Goal: Task Accomplishment & Management: Use online tool/utility

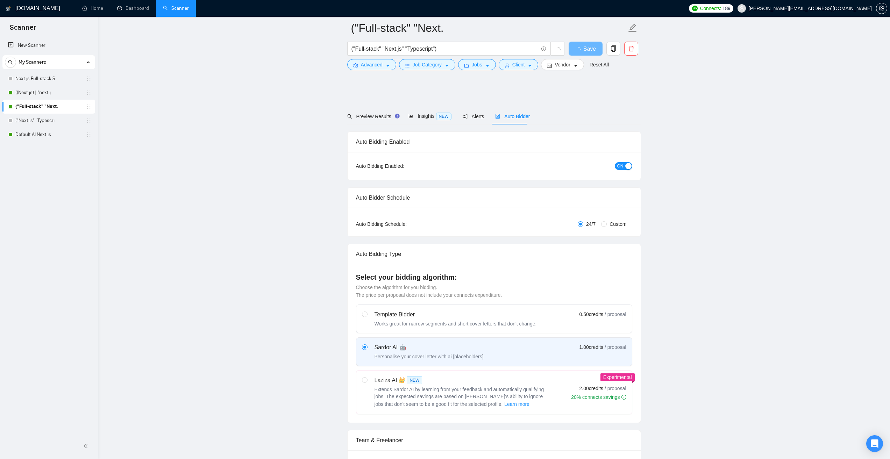
scroll to position [315, 0]
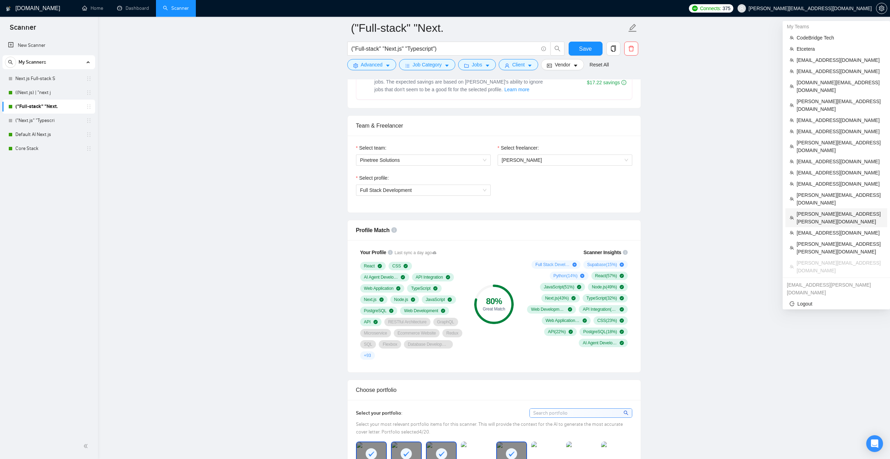
click at [827, 210] on span "[PERSON_NAME][EMAIL_ADDRESS][PERSON_NAME][DOMAIN_NAME]" at bounding box center [839, 217] width 86 height 15
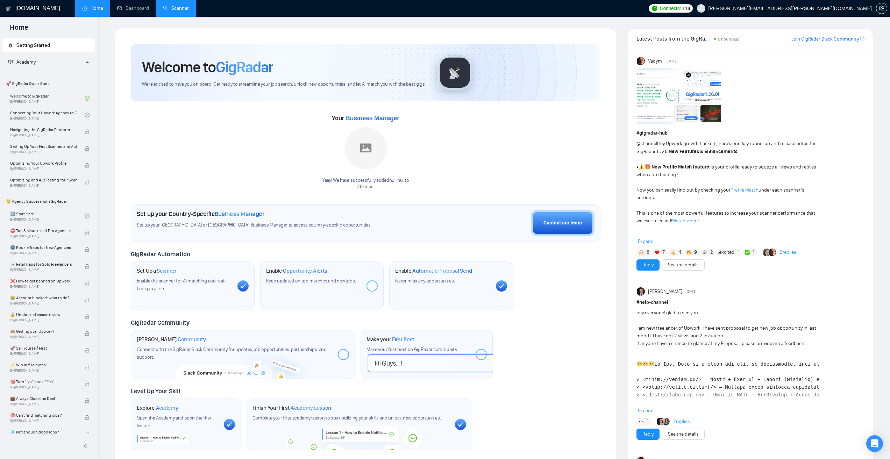
click at [188, 11] on link "Scanner" at bounding box center [176, 8] width 26 height 6
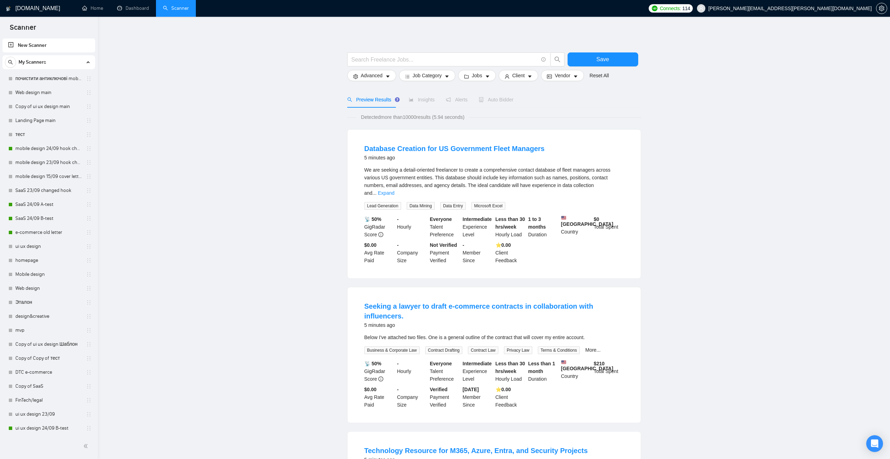
click at [59, 167] on link "mobile design 23/09 hook changed" at bounding box center [48, 163] width 66 height 14
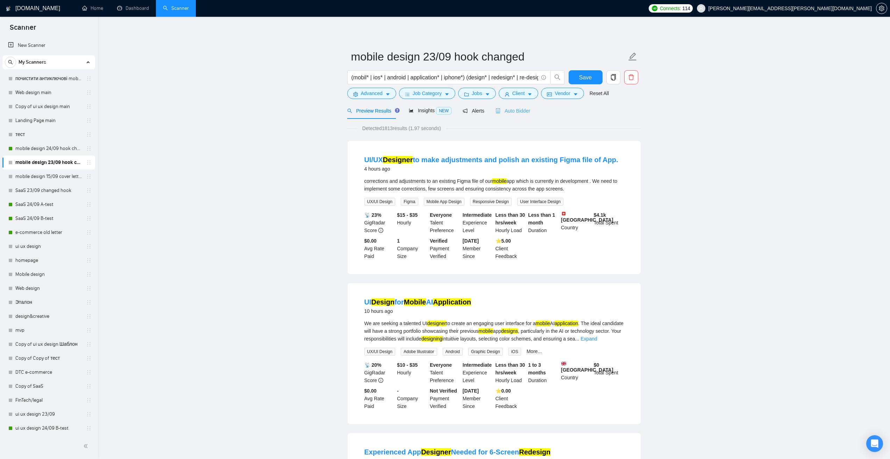
click at [510, 117] on div "Auto Bidder" at bounding box center [512, 110] width 35 height 16
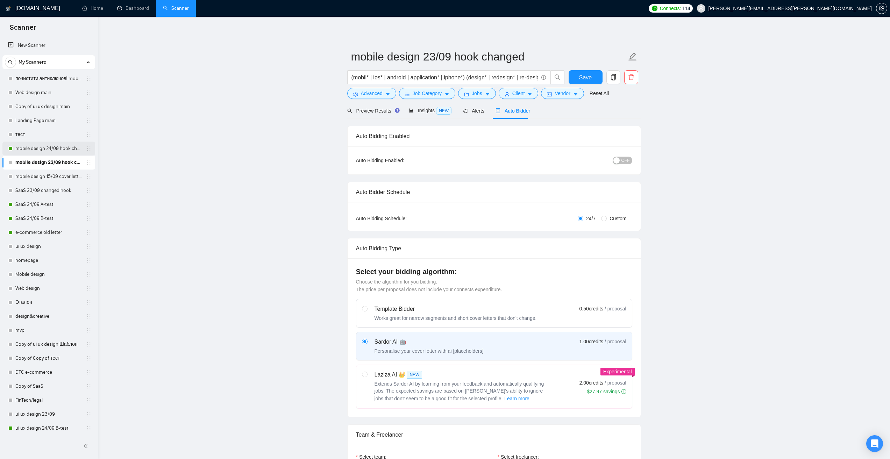
click at [61, 151] on link "mobile design 24/09 hook changed" at bounding box center [48, 149] width 66 height 14
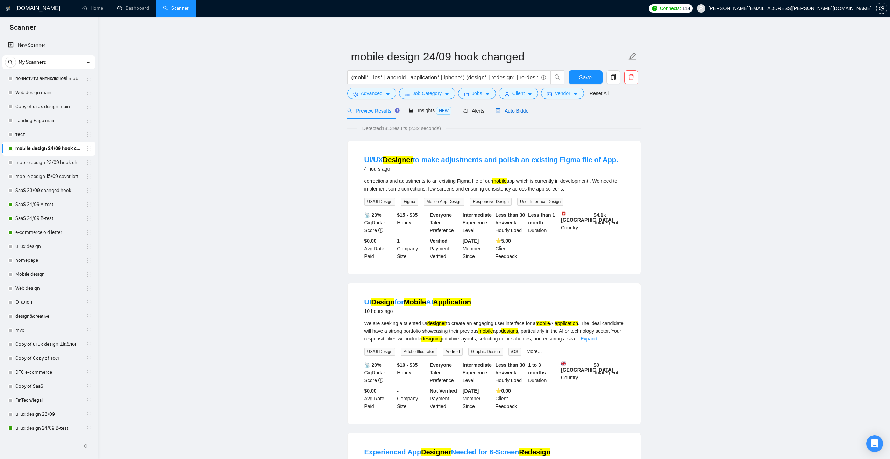
click at [521, 110] on span "Auto Bidder" at bounding box center [512, 111] width 35 height 6
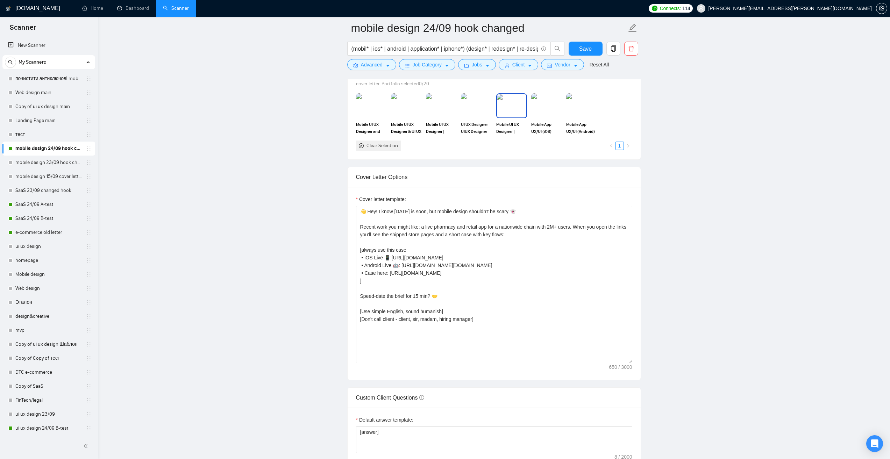
scroll to position [699, 0]
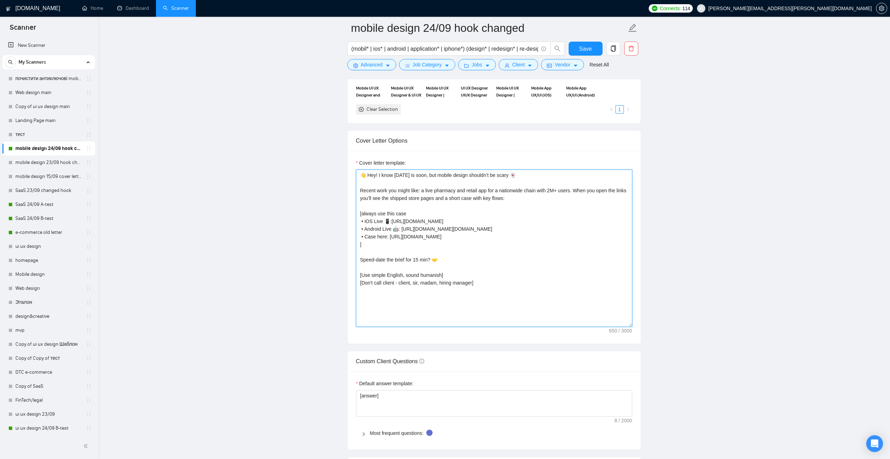
click at [464, 264] on textarea "👋 Hey! I know [DATE] is soon, but mobile design shouldn’t be scary 👻 Recent wor…" at bounding box center [494, 248] width 276 height 157
click at [466, 246] on textarea "👋 Hey! I know [DATE] is soon, but mobile design shouldn’t be scary 👻 Recent wor…" at bounding box center [494, 248] width 276 height 157
click at [465, 248] on textarea "👋 Hey! I know [DATE] is soon, but mobile design shouldn’t be scary 👻 Recent wor…" at bounding box center [494, 248] width 276 height 157
click at [461, 202] on textarea "👋 Hey! I know [DATE] is soon, but mobile design shouldn’t be scary 👻 Recent wor…" at bounding box center [494, 248] width 276 height 157
click at [466, 184] on textarea "👋 Hey! I know [DATE] is soon, but mobile design shouldn’t be scary 👻 Recent wor…" at bounding box center [494, 248] width 276 height 157
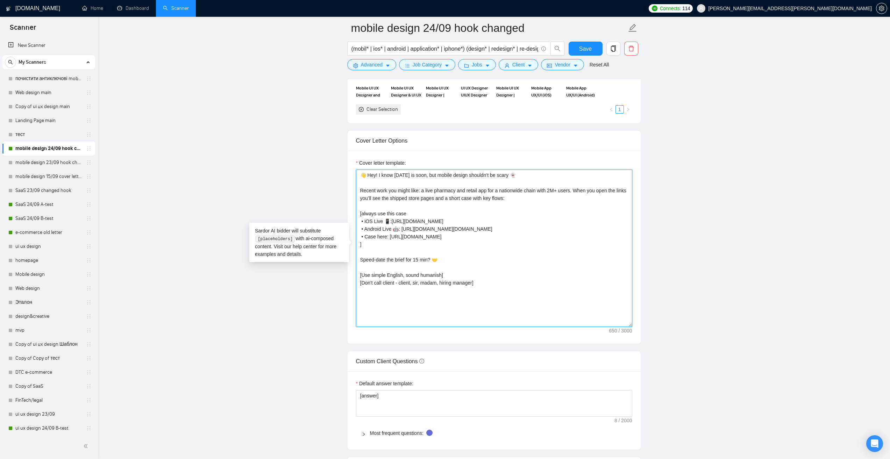
click at [465, 202] on textarea "👋 Hey! I know [DATE] is soon, but mobile design shouldn’t be scary 👻 Recent wor…" at bounding box center [494, 248] width 276 height 157
click at [445, 266] on textarea "👋 Hey! I know [DATE] is soon, but mobile design shouldn’t be scary 👻 Recent wor…" at bounding box center [494, 248] width 276 height 157
click at [445, 249] on textarea "👋 Hey! I know [DATE] is soon, but mobile design shouldn’t be scary 👻 Recent wor…" at bounding box center [494, 248] width 276 height 157
click at [453, 208] on textarea "👋 Hey! I know [DATE] is soon, but mobile design shouldn’t be scary 👻 Recent wor…" at bounding box center [494, 248] width 276 height 157
click at [467, 182] on textarea "👋 Hey! I know [DATE] is soon, but mobile design shouldn’t be scary 👻 Recent wor…" at bounding box center [494, 248] width 276 height 157
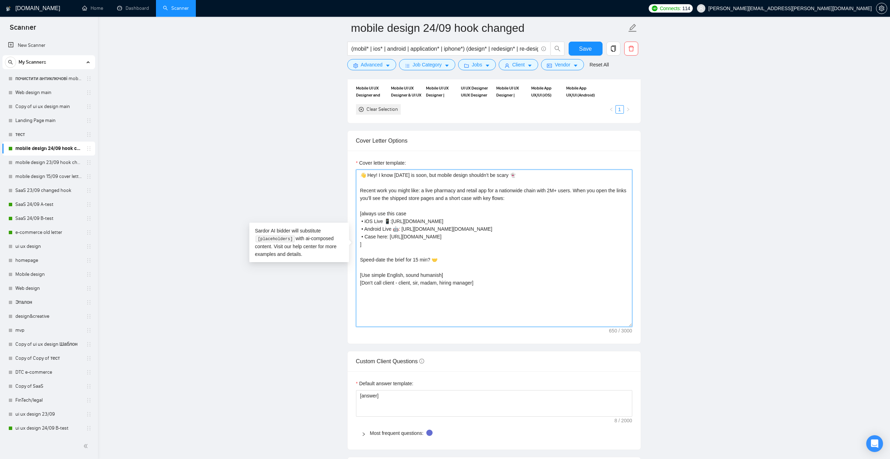
click at [454, 254] on textarea "👋 Hey! I know [DATE] is soon, but mobile design shouldn’t be scary 👻 Recent wor…" at bounding box center [494, 248] width 276 height 157
click at [452, 266] on textarea "👋 Hey! I know [DATE] is soon, but mobile design shouldn’t be scary 👻 Recent wor…" at bounding box center [494, 248] width 276 height 157
click at [441, 301] on textarea "👋 Hey! I know [DATE] is soon, but mobile design shouldn’t be scary 👻 Recent wor…" at bounding box center [494, 248] width 276 height 157
click at [487, 290] on textarea "👋 Hey! I know [DATE] is soon, but mobile design shouldn’t be scary 👻 Recent wor…" at bounding box center [494, 248] width 276 height 157
click at [454, 266] on textarea "👋 Hey! I know [DATE] is soon, but mobile design shouldn’t be scary 👻 Recent wor…" at bounding box center [494, 248] width 276 height 157
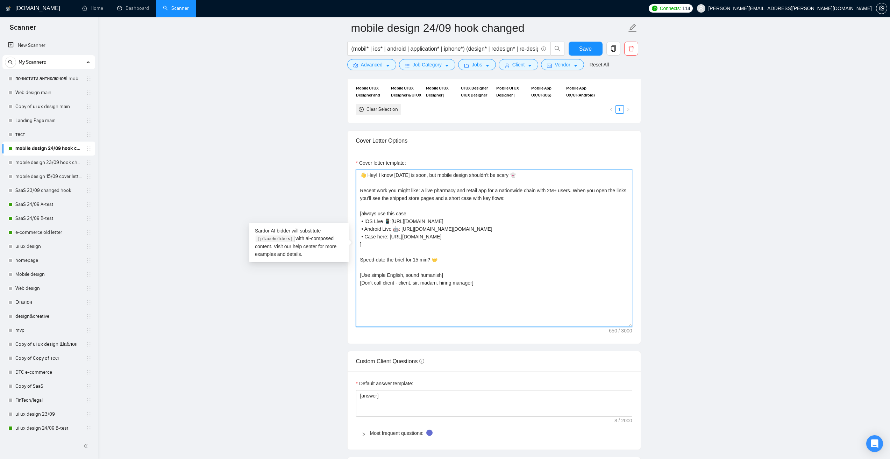
click at [455, 246] on textarea "👋 Hey! I know [DATE] is soon, but mobile design shouldn’t be scary 👻 Recent wor…" at bounding box center [494, 248] width 276 height 157
click at [453, 250] on textarea "👋 Hey! I know [DATE] is soon, but mobile design shouldn’t be scary 👻 Recent wor…" at bounding box center [494, 248] width 276 height 157
click at [454, 204] on textarea "👋 Hey! I know [DATE] is soon, but mobile design shouldn’t be scary 👻 Recent wor…" at bounding box center [494, 248] width 276 height 157
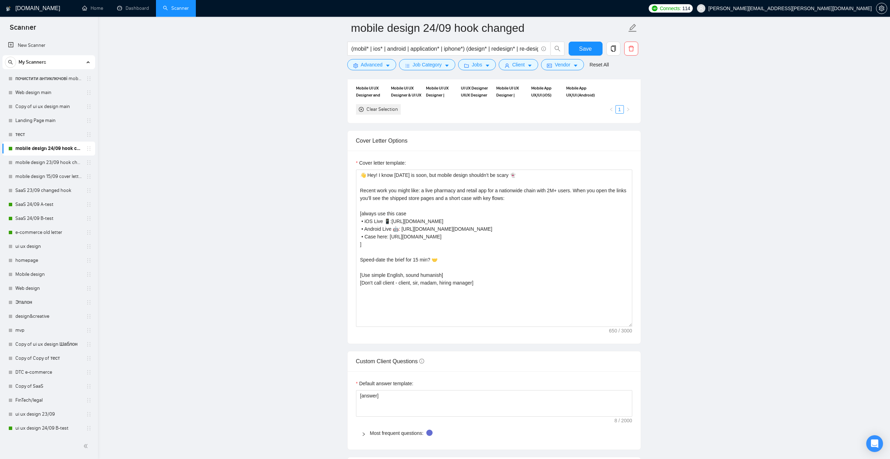
click at [492, 272] on textarea "👋 Hey! I know [DATE] is soon, but mobile design shouldn’t be scary 👻 Recent wor…" at bounding box center [494, 248] width 276 height 157
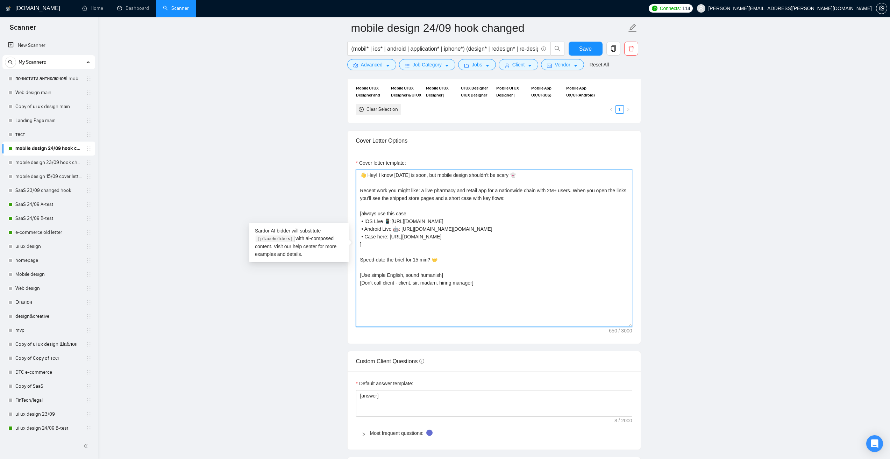
click at [487, 262] on textarea "👋 Hey! I know [DATE] is soon, but mobile design shouldn’t be scary 👻 Recent wor…" at bounding box center [494, 248] width 276 height 157
click at [481, 271] on textarea "👋 Hey! I know [DATE] is soon, but mobile design shouldn’t be scary 👻 Recent wor…" at bounding box center [494, 248] width 276 height 157
click at [478, 247] on textarea "👋 Hey! I know [DATE] is soon, but mobile design shouldn’t be scary 👻 Recent wor…" at bounding box center [494, 248] width 276 height 157
click at [475, 251] on textarea "👋 Hey! I know [DATE] is soon, but mobile design shouldn’t be scary 👻 Recent wor…" at bounding box center [494, 248] width 276 height 157
click at [469, 204] on textarea "👋 Hey! I know [DATE] is soon, but mobile design shouldn’t be scary 👻 Recent wor…" at bounding box center [494, 248] width 276 height 157
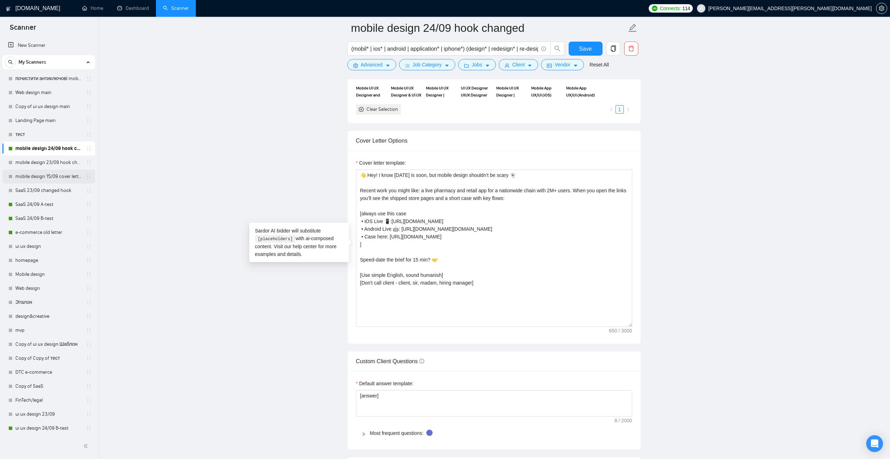
click at [68, 179] on link "mobile design 15/09 cover letter another first part" at bounding box center [48, 177] width 66 height 14
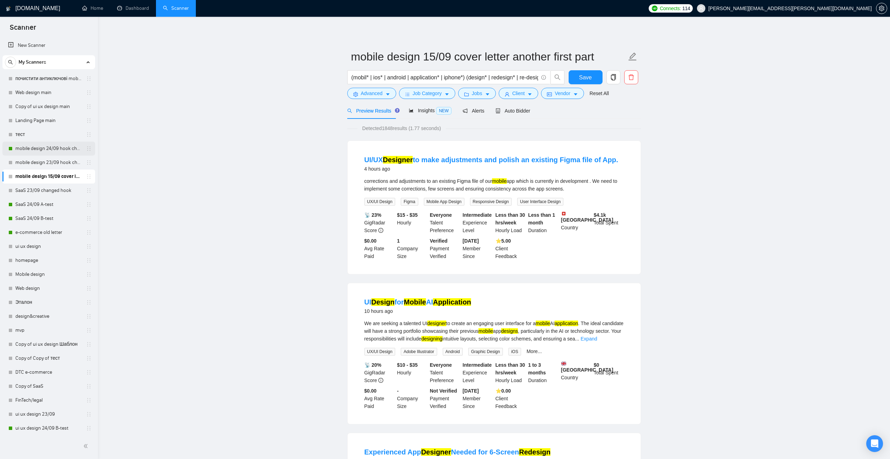
click at [48, 144] on link "mobile design 24/09 hook changed" at bounding box center [48, 149] width 66 height 14
click at [56, 244] on link "ui ux design" at bounding box center [48, 246] width 66 height 14
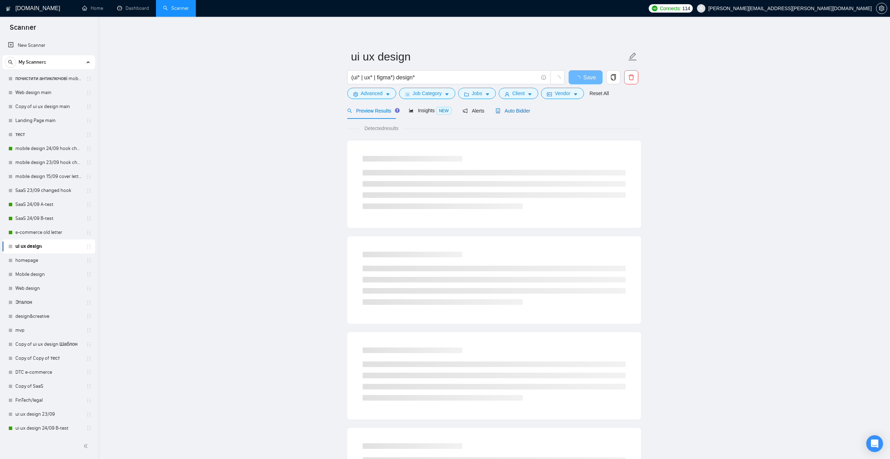
click at [520, 112] on span "Auto Bidder" at bounding box center [512, 111] width 35 height 6
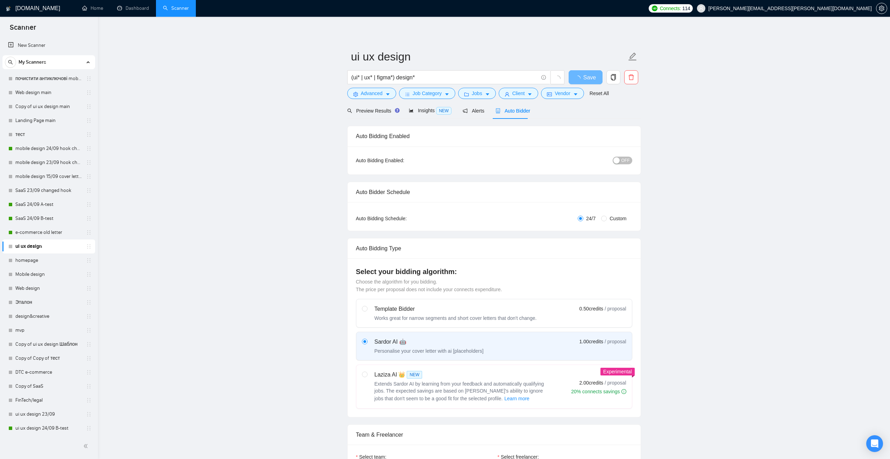
checkbox input "true"
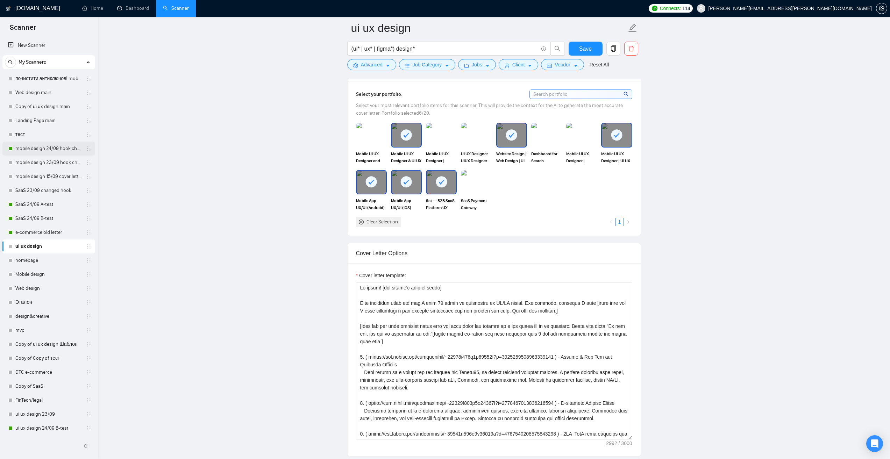
scroll to position [629, 0]
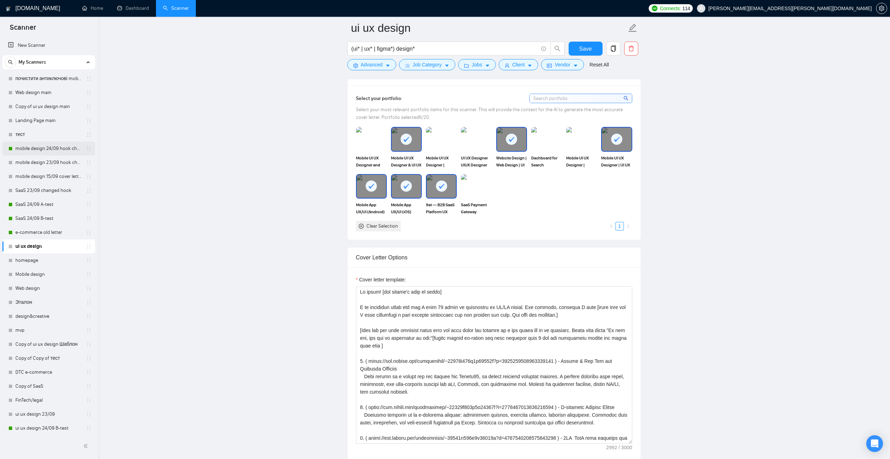
click at [58, 148] on link "mobile design 24/09 hook changed" at bounding box center [48, 149] width 66 height 14
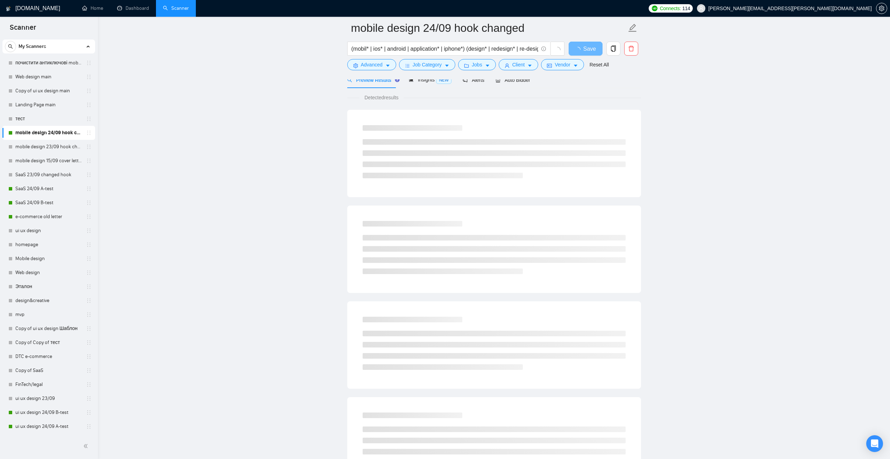
scroll to position [35, 0]
click at [515, 85] on div "Auto Bidder" at bounding box center [512, 82] width 35 height 8
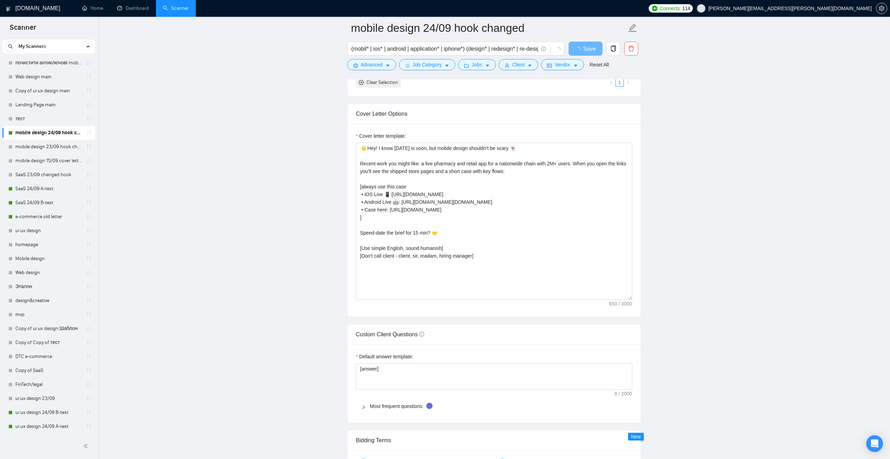
scroll to position [699, 0]
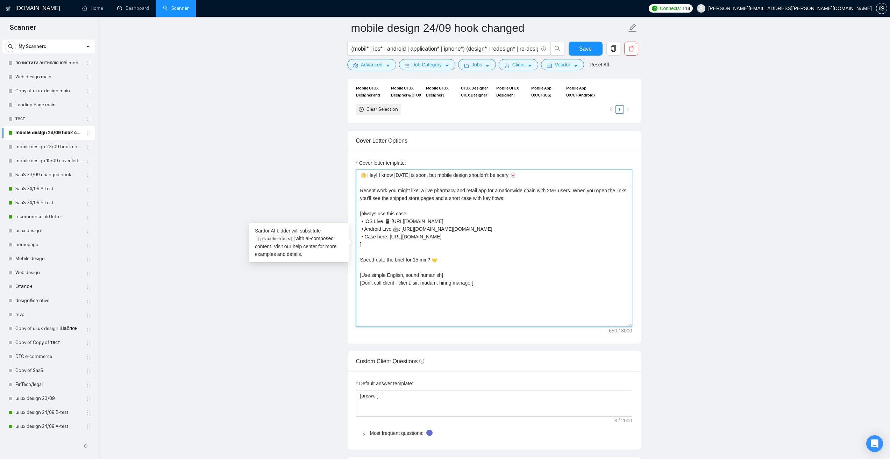
drag, startPoint x: 476, startPoint y: 283, endPoint x: 357, endPoint y: 164, distance: 168.1
click at [357, 164] on div "Cover letter template: 👋 Hey! I know Halloween is soon, but mobile design shoul…" at bounding box center [494, 243] width 276 height 168
click at [466, 194] on textarea "👋 Hey! I know [DATE] is soon, but mobile design shouldn’t be scary 👻 Recent wor…" at bounding box center [494, 248] width 276 height 157
